Goal: Task Accomplishment & Management: Complete application form

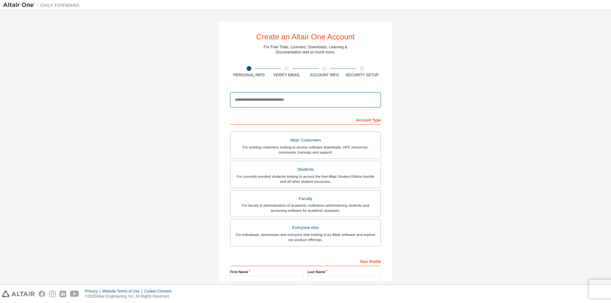
drag, startPoint x: 0, startPoint y: 0, endPoint x: 289, endPoint y: 101, distance: 305.5
click at [289, 101] on input "email" at bounding box center [305, 99] width 151 height 15
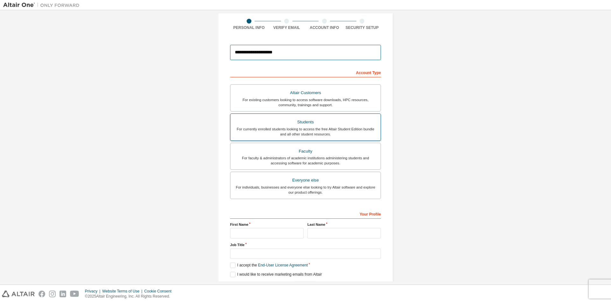
scroll to position [69, 0]
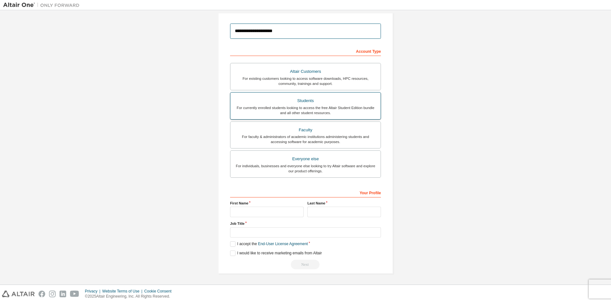
type input "**********"
click at [314, 111] on div "For currently enrolled students looking to access the free Altair Student Editi…" at bounding box center [305, 110] width 143 height 10
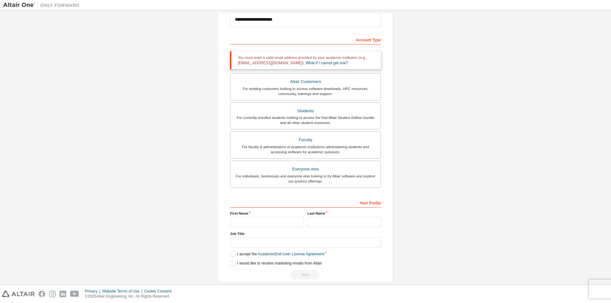
scroll to position [91, 0]
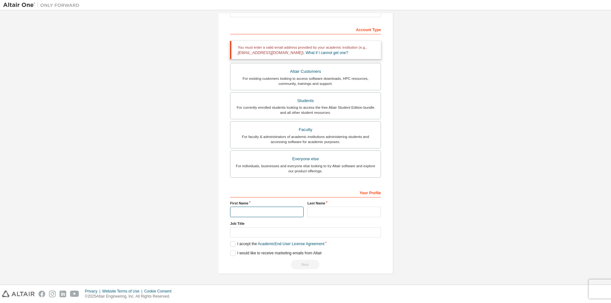
click at [270, 212] on input "text" at bounding box center [267, 212] width 74 height 11
type input "*"
type input "*********"
type input "******"
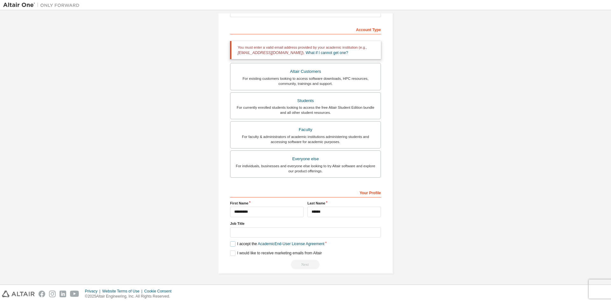
click at [241, 245] on label "I accept the Academic End-User License Agreement" at bounding box center [277, 244] width 94 height 5
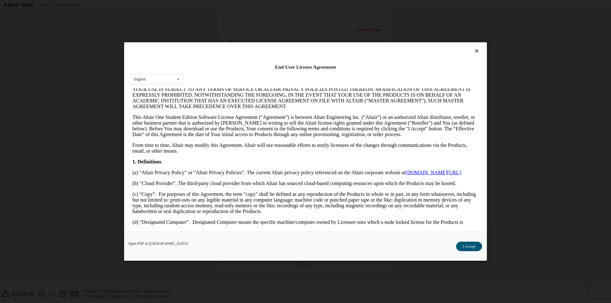
scroll to position [96, 0]
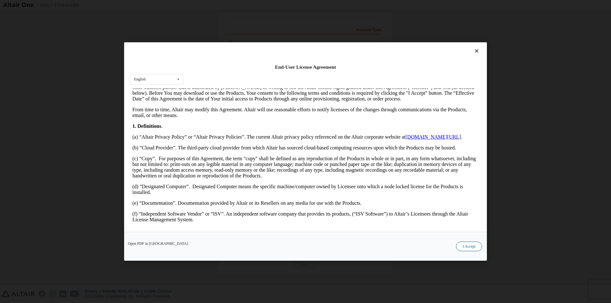
click at [473, 249] on button "I Accept" at bounding box center [469, 247] width 26 height 10
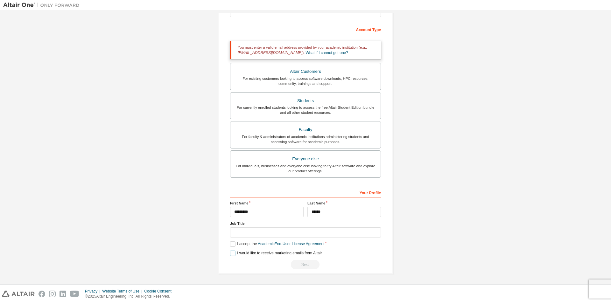
click at [239, 254] on label "I would like to receive marketing emails from Altair" at bounding box center [276, 253] width 92 height 5
click at [309, 264] on div "Next" at bounding box center [305, 265] width 151 height 10
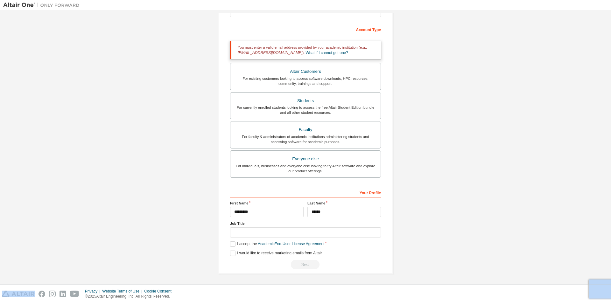
click at [309, 264] on div "Next" at bounding box center [305, 265] width 151 height 10
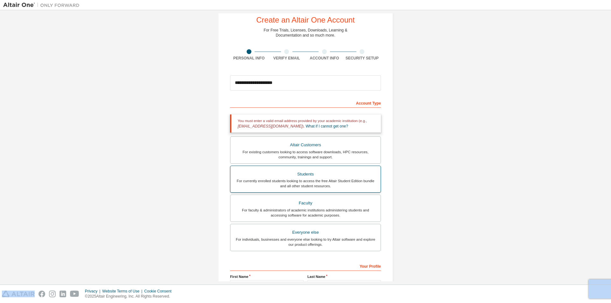
scroll to position [32, 0]
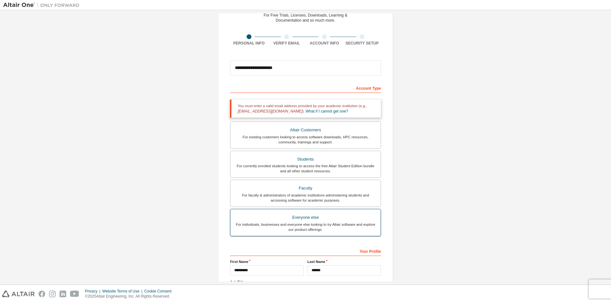
click at [344, 222] on div "Everyone else" at bounding box center [305, 217] width 143 height 9
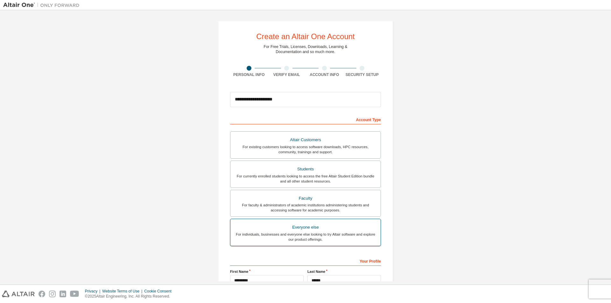
scroll to position [69, 0]
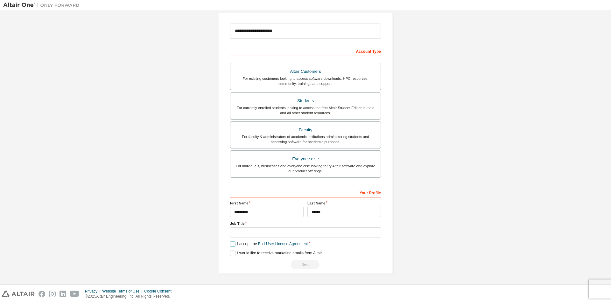
click at [233, 244] on label "I accept the End-User License Agreement" at bounding box center [269, 244] width 78 height 5
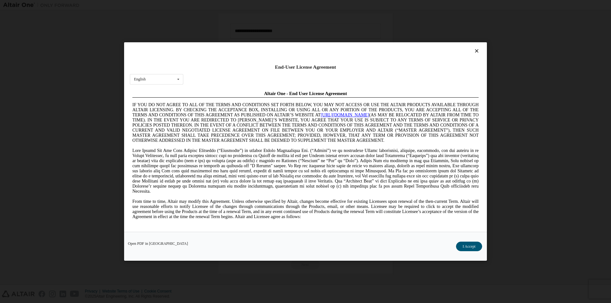
scroll to position [0, 0]
click at [465, 248] on button "I Accept" at bounding box center [469, 247] width 26 height 10
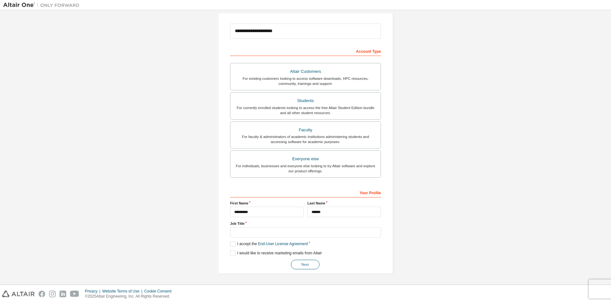
click at [310, 263] on button "Next" at bounding box center [305, 265] width 29 height 10
click at [308, 233] on input "text" at bounding box center [305, 233] width 151 height 11
type input "***"
click at [314, 260] on button "Next" at bounding box center [305, 265] width 29 height 10
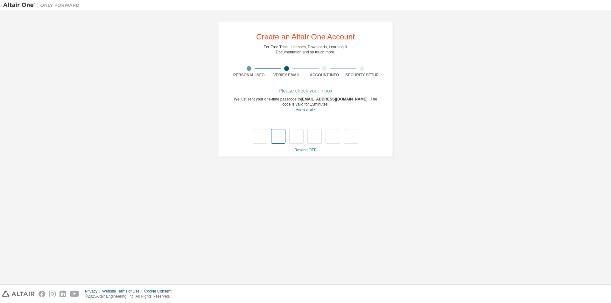
type input "*"
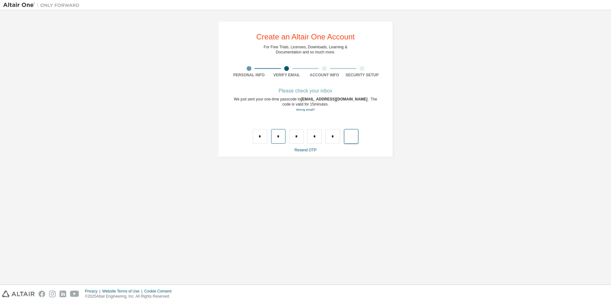
type input "*"
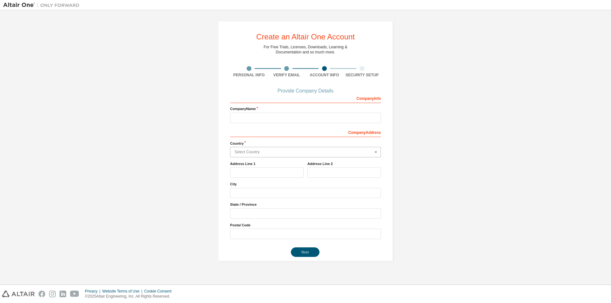
click at [306, 155] on input "text" at bounding box center [306, 152] width 150 height 10
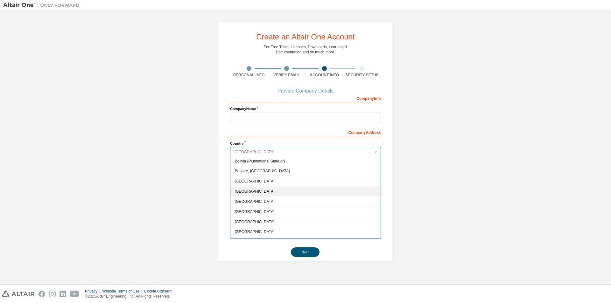
scroll to position [223, 0]
click at [274, 194] on span "Bolivia (Plurinational State of)" at bounding box center [306, 193] width 142 height 4
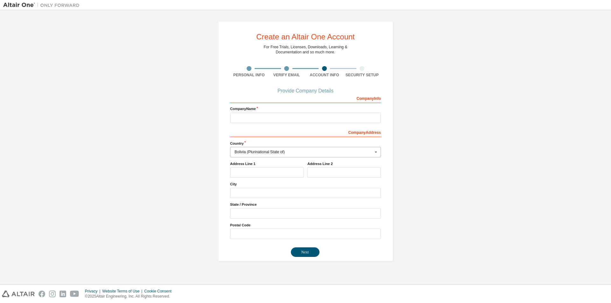
type input "***"
click at [254, 119] on input "text" at bounding box center [305, 118] width 151 height 11
click at [275, 174] on input "text" at bounding box center [267, 172] width 74 height 11
click at [313, 256] on button "Next" at bounding box center [305, 253] width 29 height 10
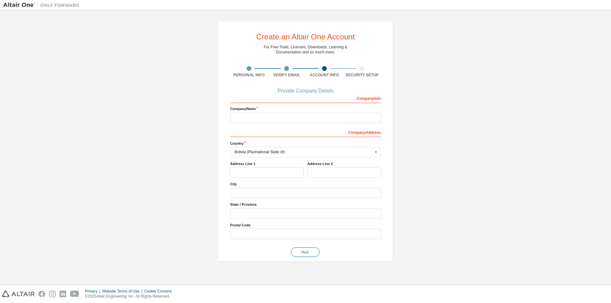
click at [313, 256] on button "Next" at bounding box center [305, 253] width 29 height 10
click at [273, 120] on input "text" at bounding box center [305, 118] width 151 height 11
type input "********"
click at [306, 251] on button "Next" at bounding box center [305, 253] width 29 height 10
